Goal: Information Seeking & Learning: Learn about a topic

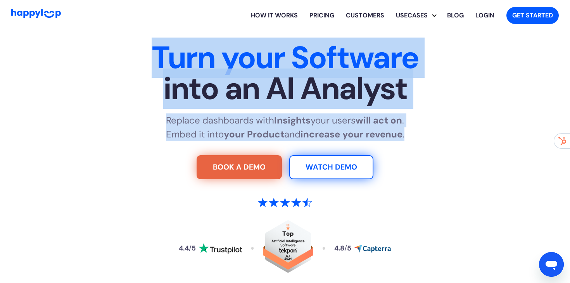
drag, startPoint x: 90, startPoint y: 40, endPoint x: 409, endPoint y: 133, distance: 332.1
click at [409, 133] on section "Turn your Software into an AI Analyst Replace dashboards with Insights your use…" at bounding box center [285, 163] width 570 height 264
click at [252, 81] on span "into an AI Analyst" at bounding box center [285, 88] width 484 height 31
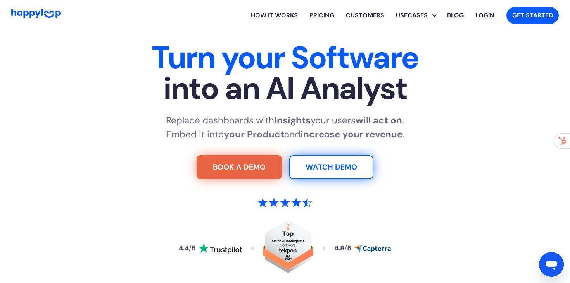
click at [74, 60] on h1 "Turn your Software into an AI Analyst" at bounding box center [285, 73] width 484 height 62
